Goal: Obtain resource: Obtain resource

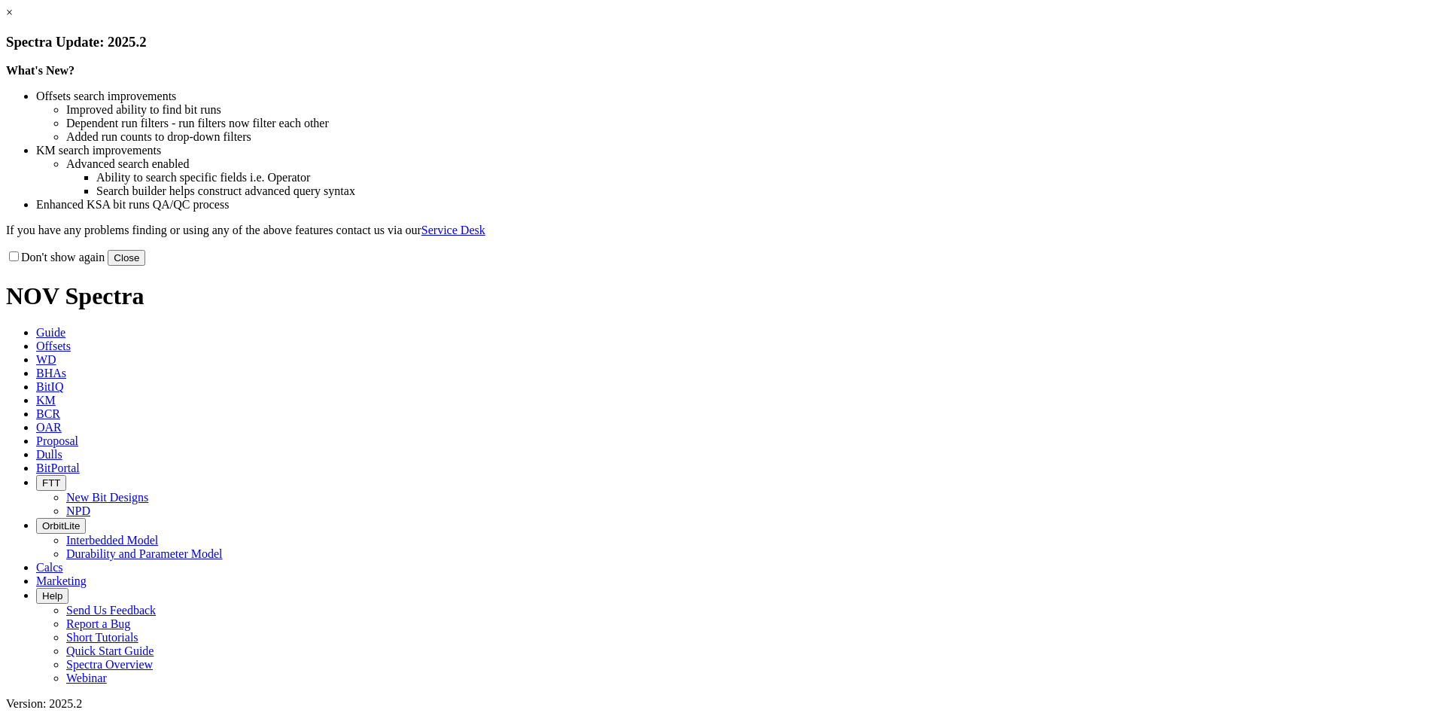
click at [145, 266] on button "Close" at bounding box center [127, 258] width 38 height 16
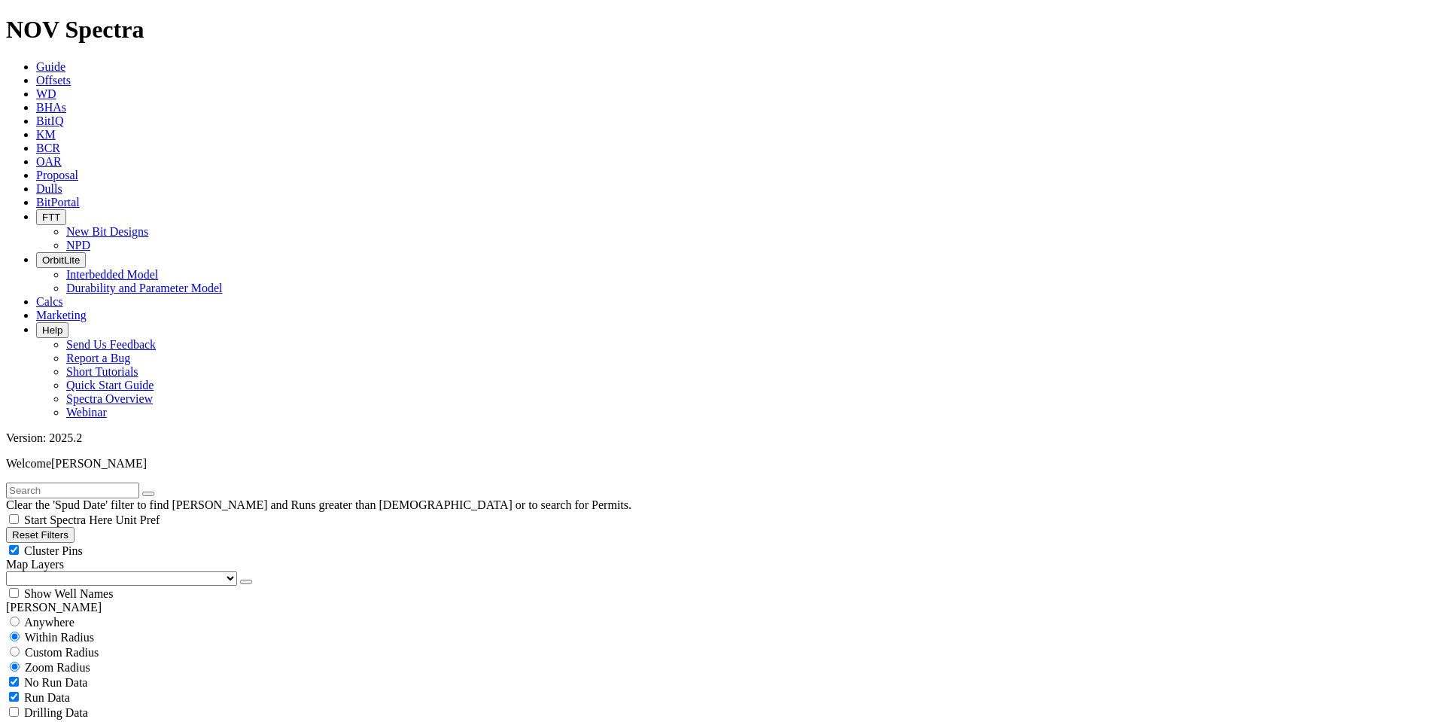
click at [74, 527] on button "Reset Filters" at bounding box center [40, 535] width 68 height 16
type input "[DATE]"
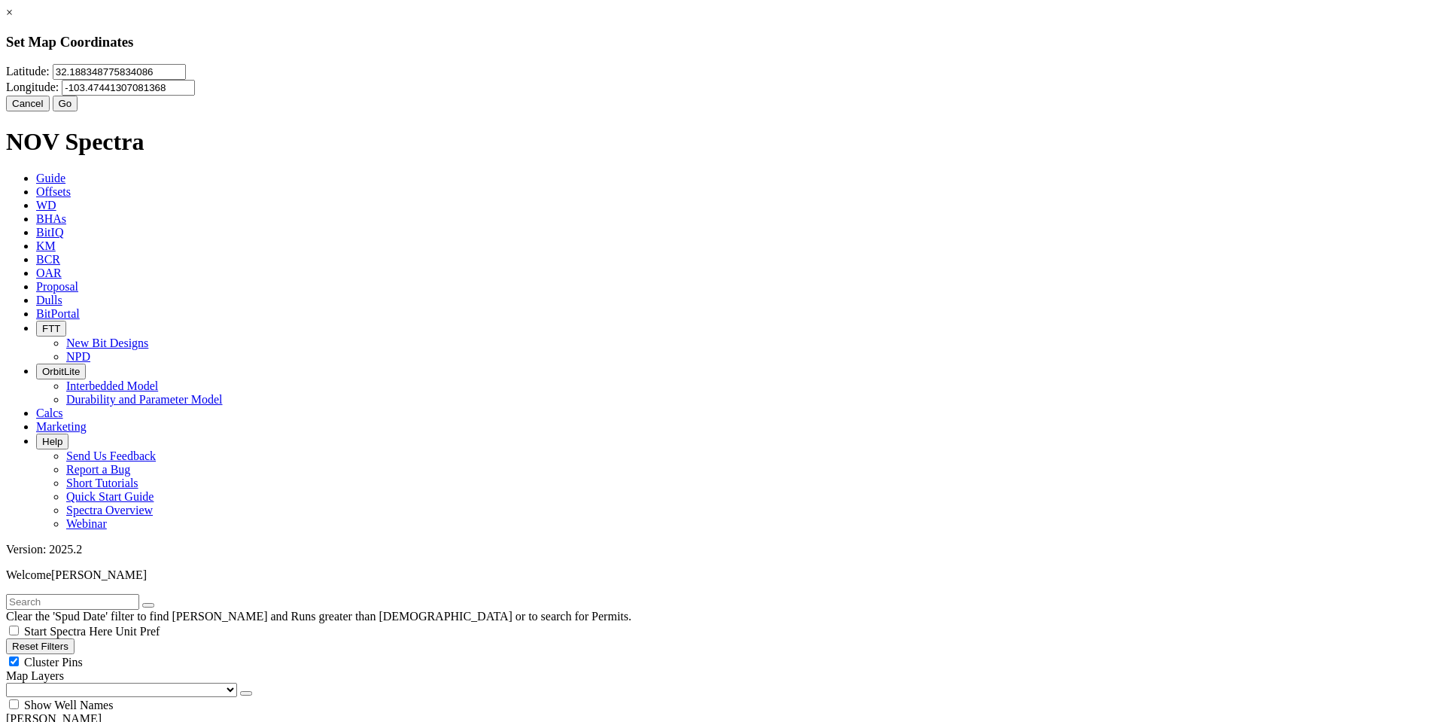
click at [186, 80] on input "32.188348775834086" at bounding box center [119, 72] width 133 height 16
type input "3"
paste input "32.4151928"
type input "32.4151928"
click at [195, 96] on input "-103.47441307081368" at bounding box center [128, 88] width 133 height 16
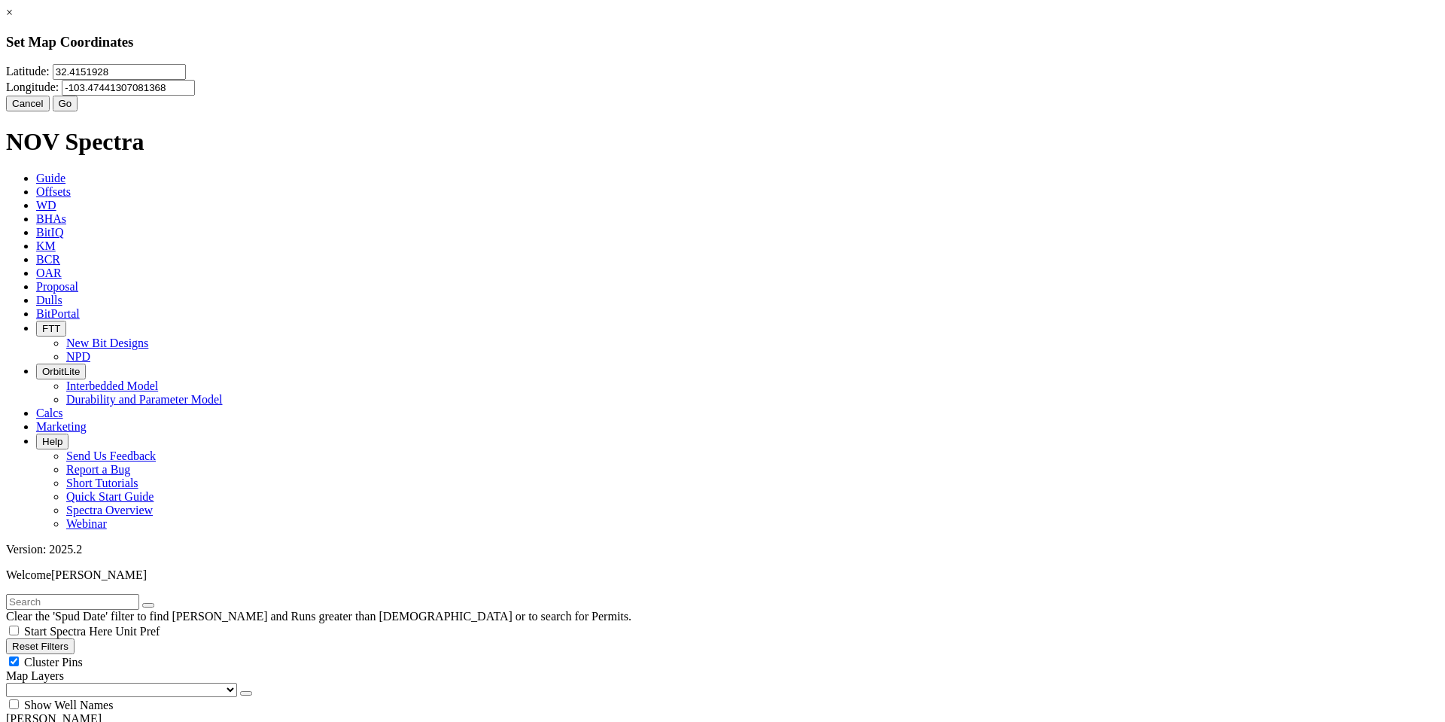
click at [195, 90] on input "-103.47441307081368" at bounding box center [128, 88] width 133 height 16
type input "-1"
paste input "-103.6058024"
type input "-103.6058024"
click at [78, 111] on button "Go" at bounding box center [66, 104] width 26 height 16
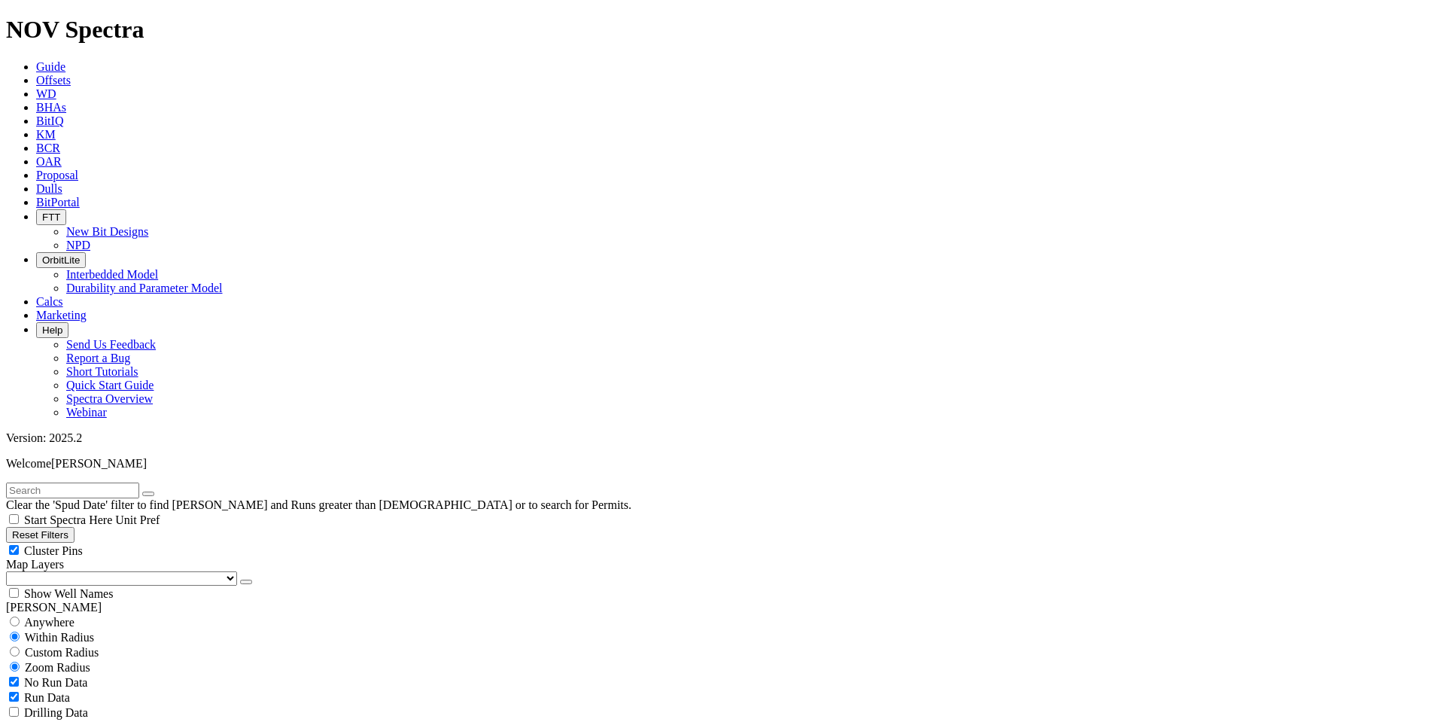
click at [59, 646] on span "Custom Radius" at bounding box center [62, 652] width 74 height 13
radio input "true"
radio input "false"
click at [41, 690] on button "Miles" at bounding box center [23, 698] width 35 height 16
click at [100, 674] on input "number" at bounding box center [72, 682] width 133 height 16
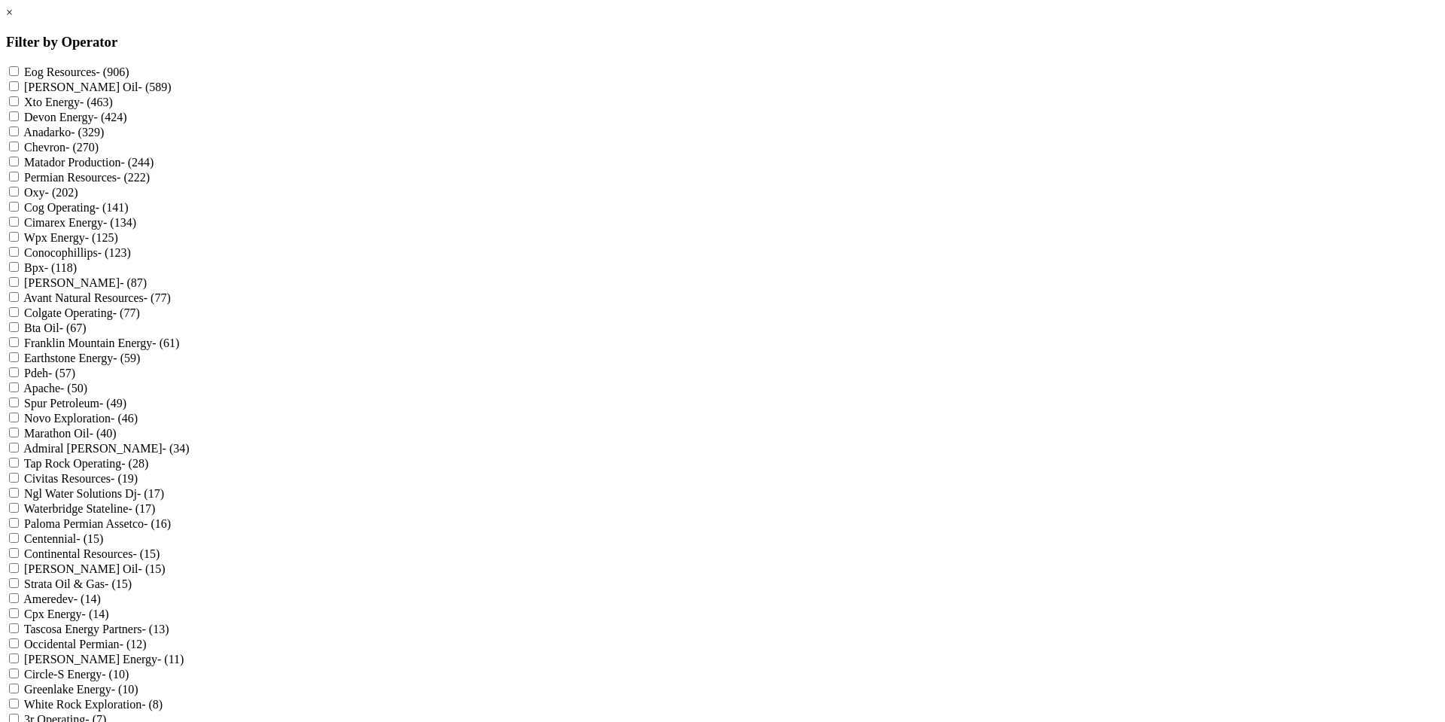
click at [13, 19] on link "×" at bounding box center [9, 12] width 7 height 13
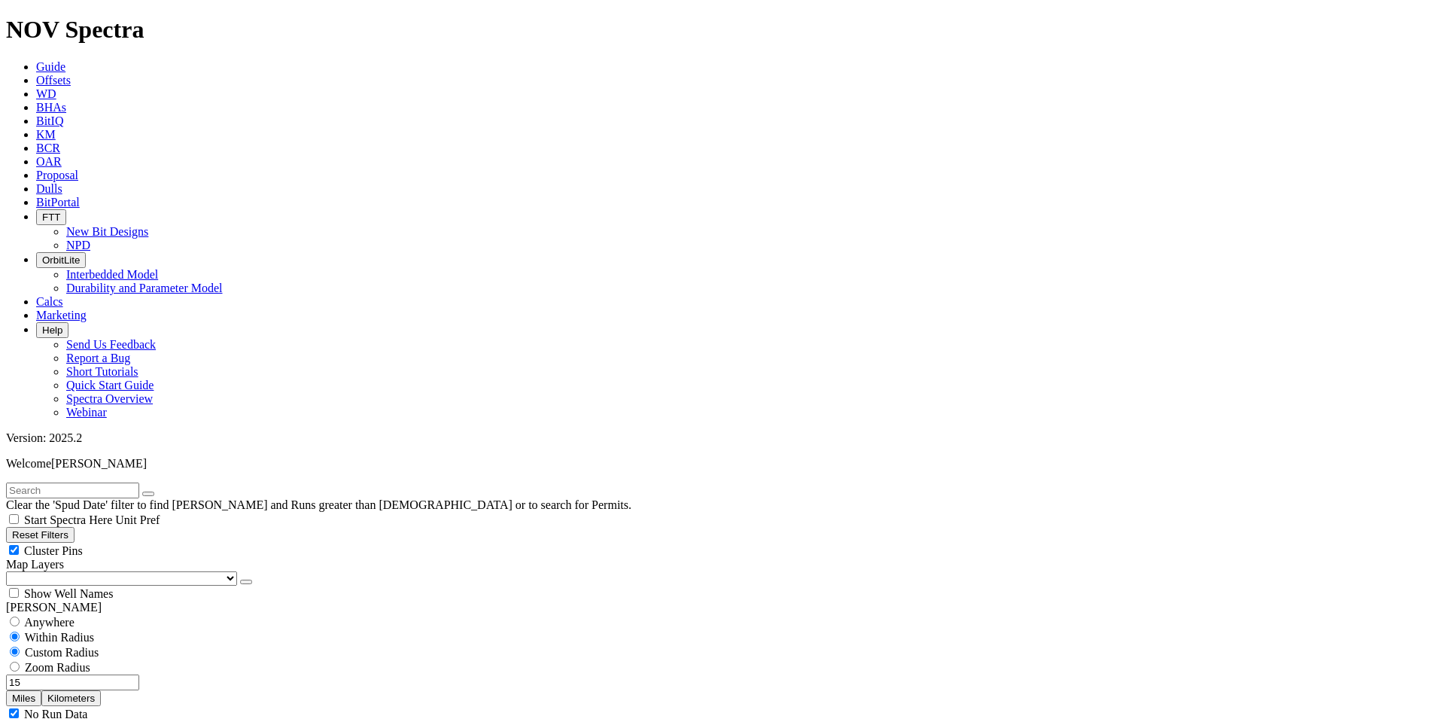
drag, startPoint x: 122, startPoint y: 287, endPoint x: 109, endPoint y: 287, distance: 12.8
click at [109, 674] on input "15" at bounding box center [72, 682] width 133 height 16
type input "10"
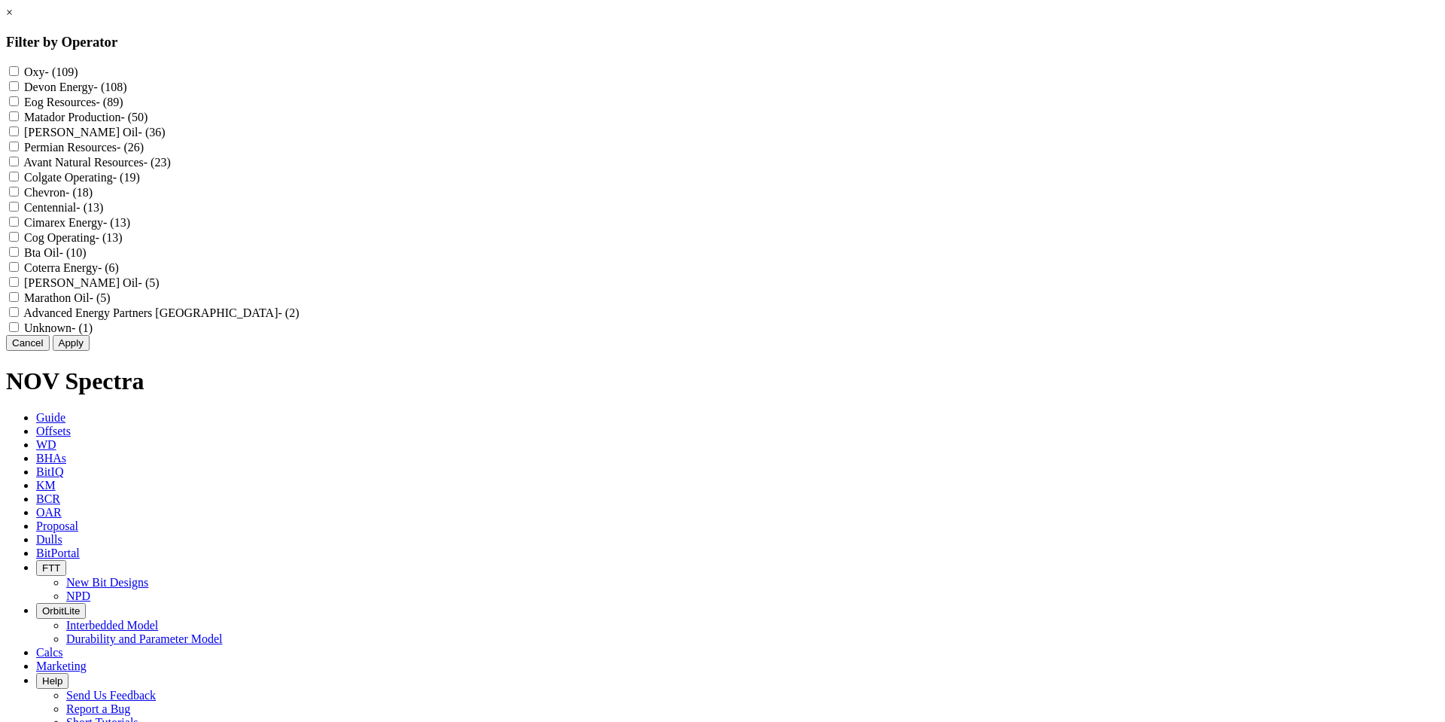
click at [19, 121] on Production "Matador Production - (50)" at bounding box center [14, 116] width 10 height 10
checkbox Production "true"
click at [90, 351] on button "Apply" at bounding box center [71, 343] width 37 height 16
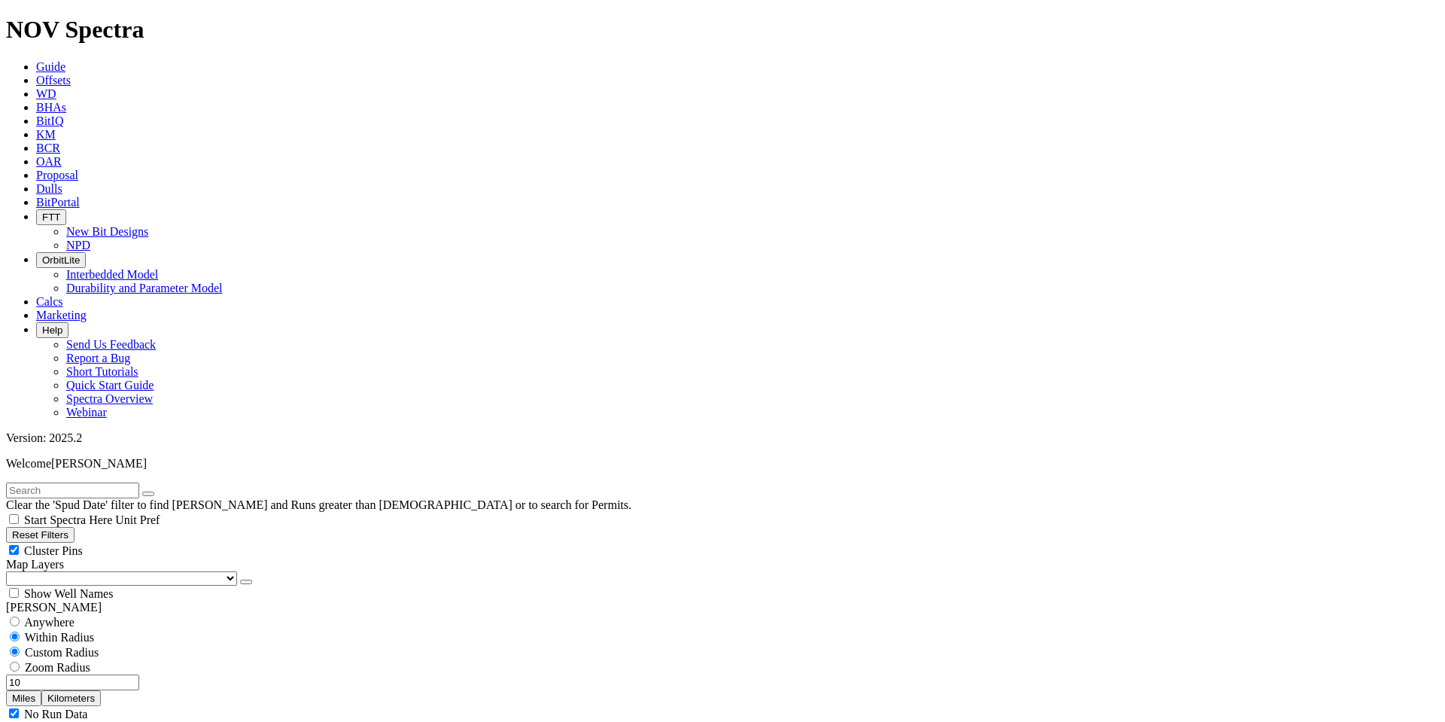
scroll to position [602, 0]
select select "9.875"
checkbox input "false"
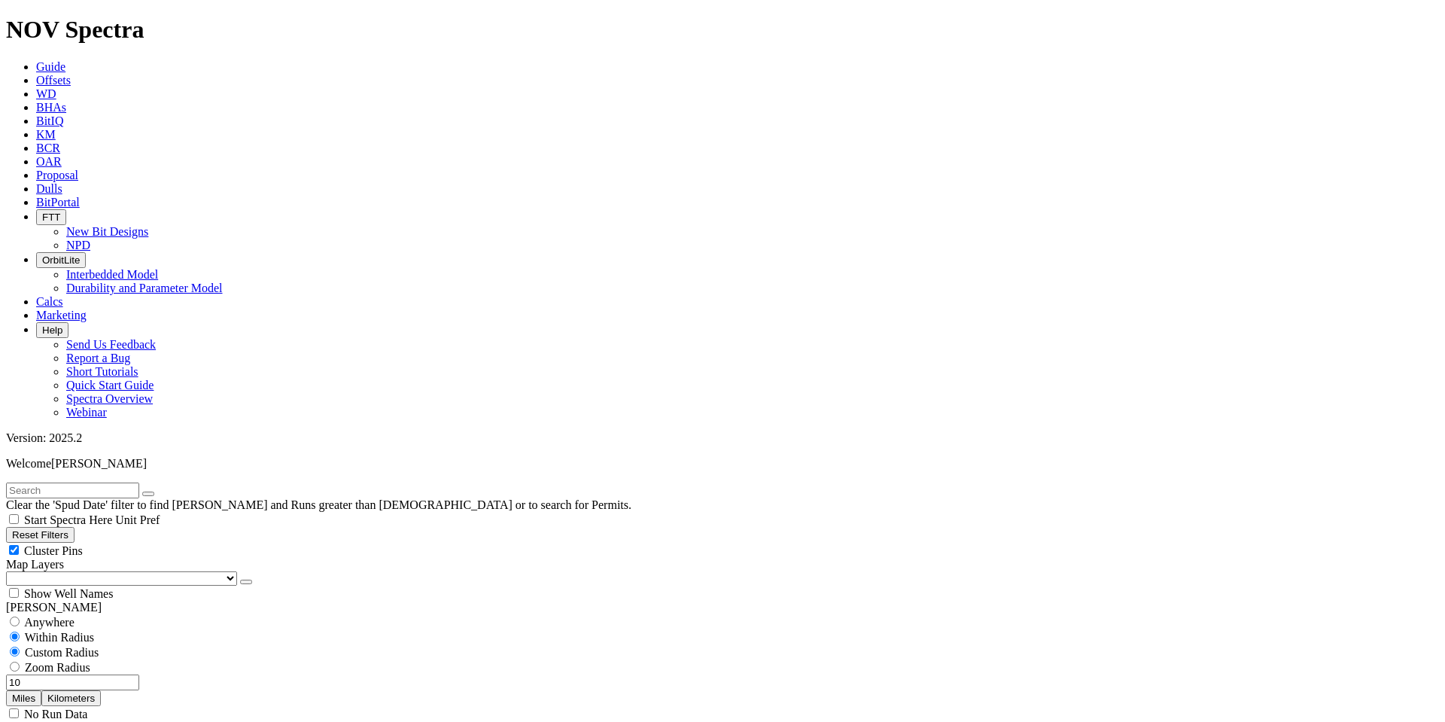
select select "? number:9.875 ?"
type input "10"
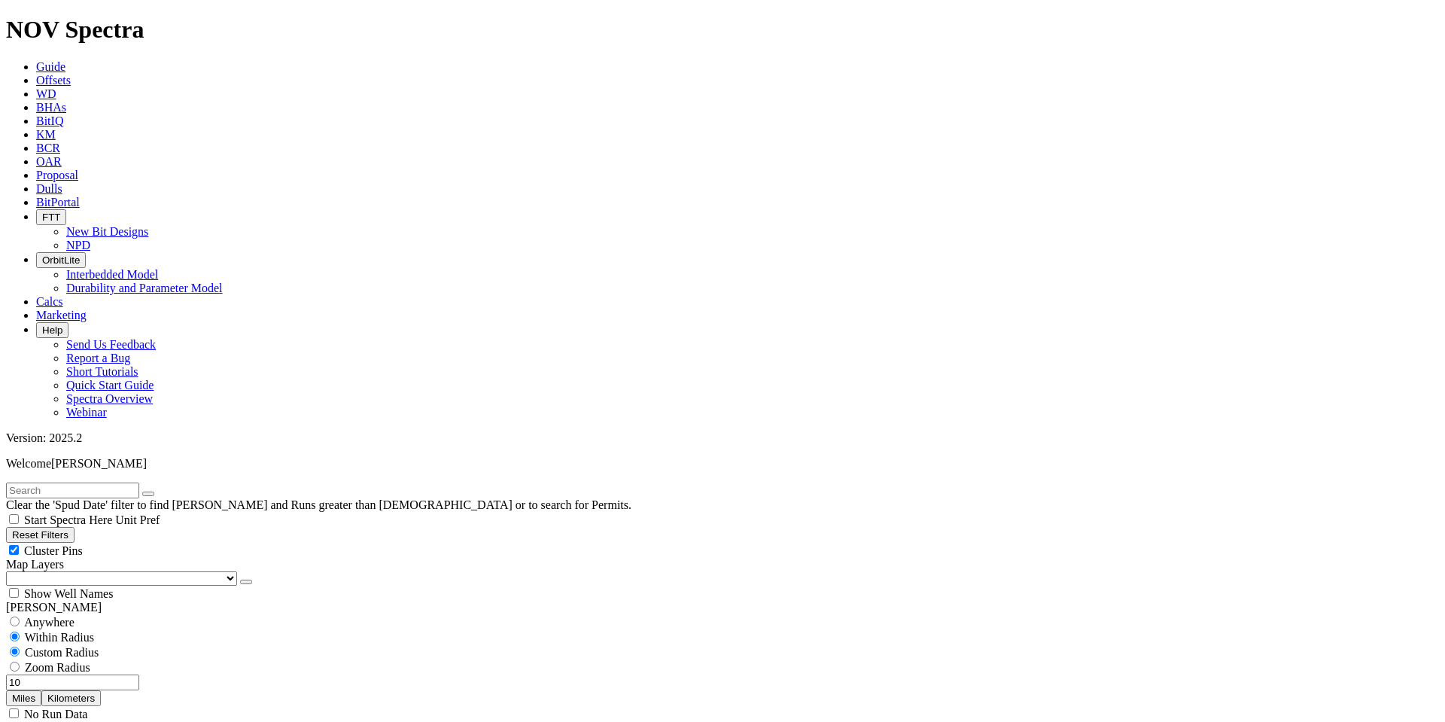
type input "6001"
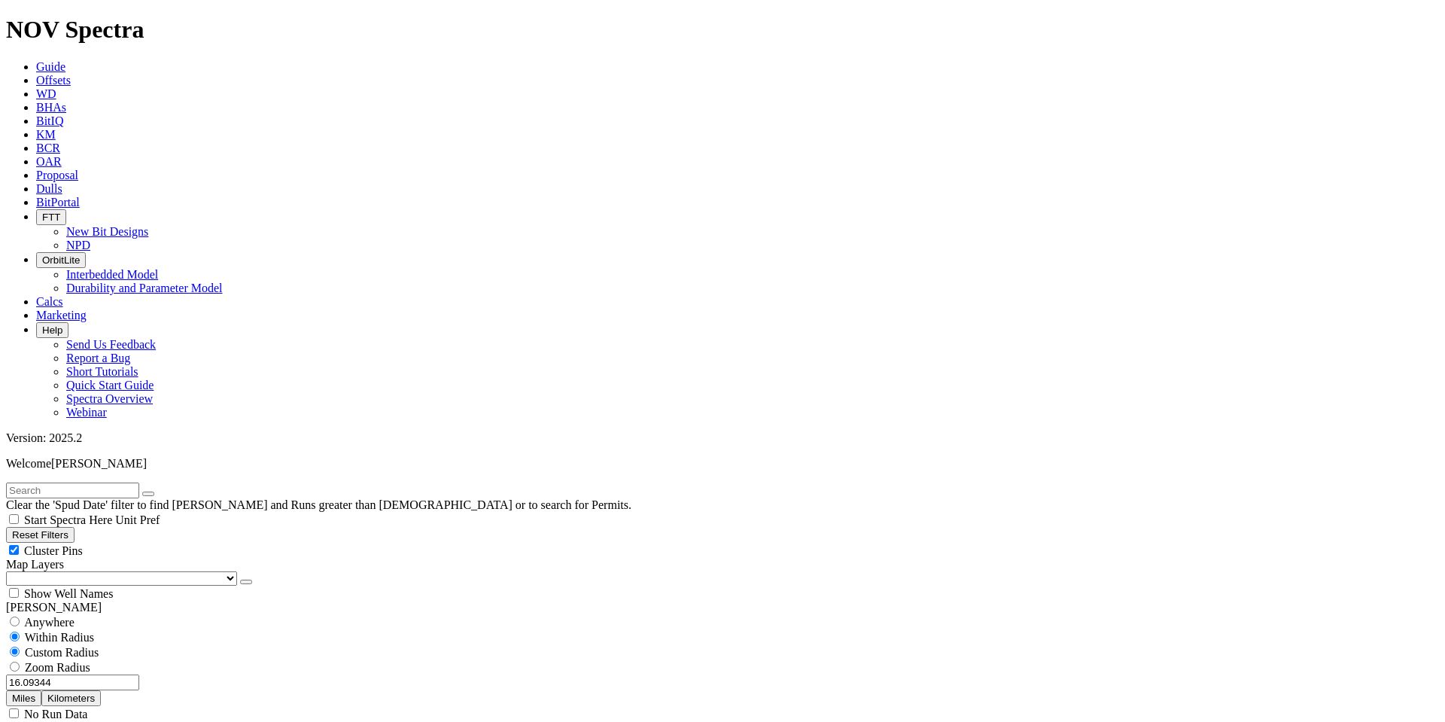
scroll to position [903, 0]
type input "8000"
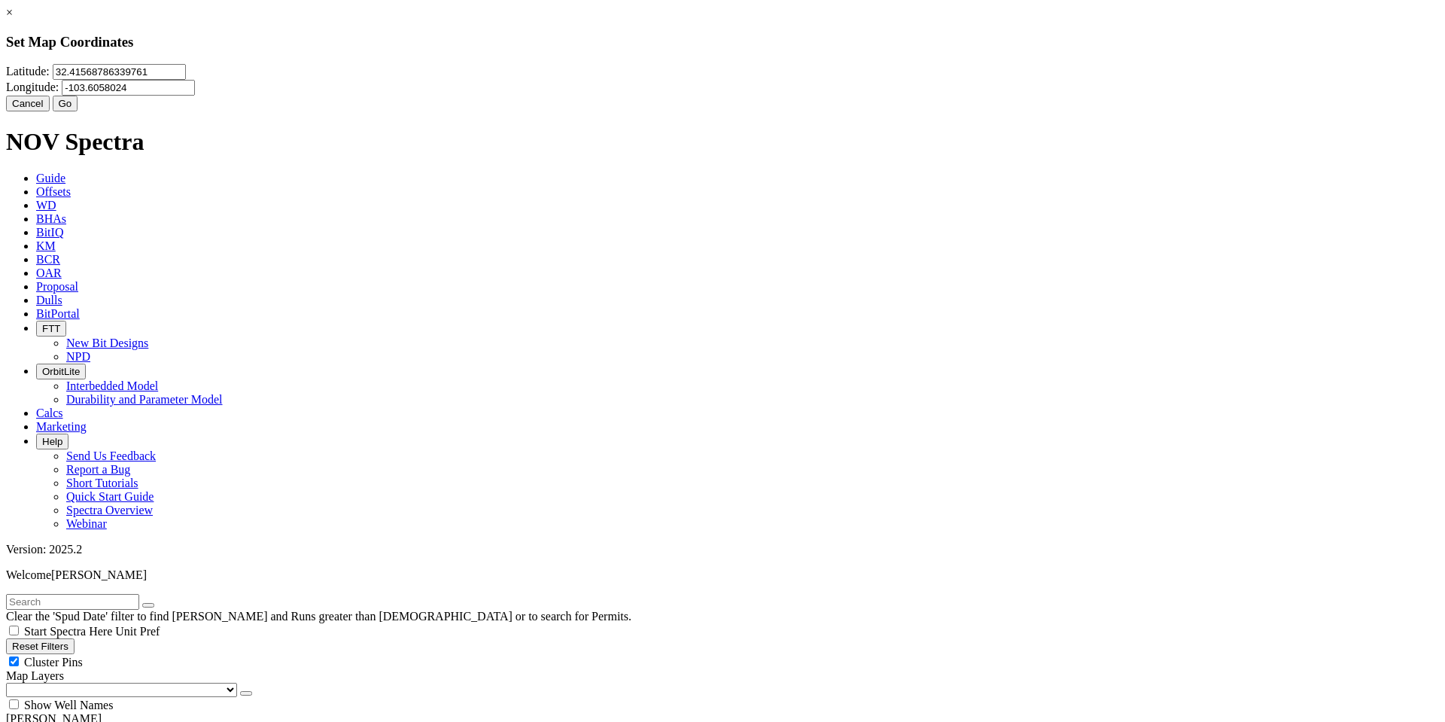
drag, startPoint x: 628, startPoint y: 95, endPoint x: 512, endPoint y: 91, distance: 115.9
click at [186, 80] on input "32.41568786339761" at bounding box center [119, 72] width 133 height 16
drag, startPoint x: 851, startPoint y: 93, endPoint x: 714, endPoint y: 84, distance: 137.2
click at [714, 84] on div "[GEOGRAPHIC_DATA]" at bounding box center [722, 80] width 1433 height 32
drag, startPoint x: 936, startPoint y: 32, endPoint x: 885, endPoint y: 6, distance: 57.5
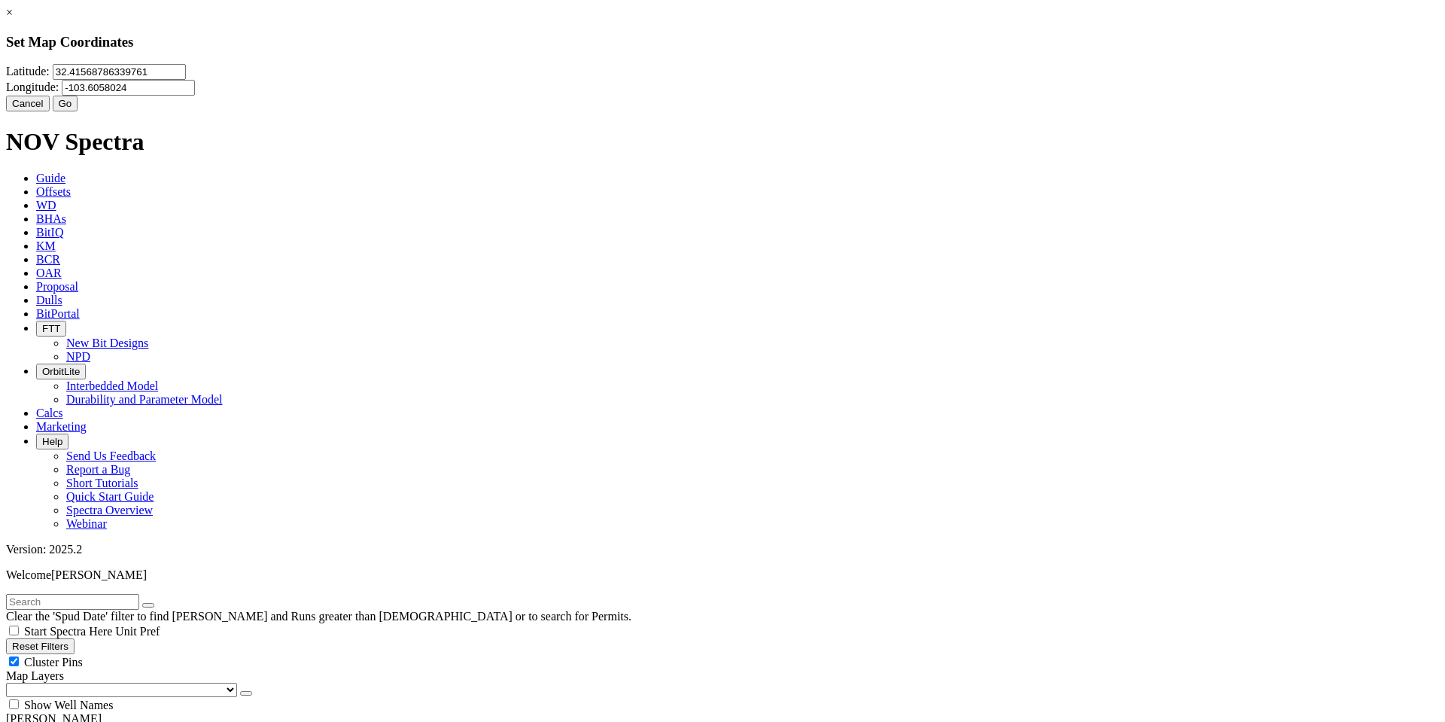
click at [13, 19] on link "×" at bounding box center [9, 12] width 7 height 13
